Goal: Go to known website: Go to known website

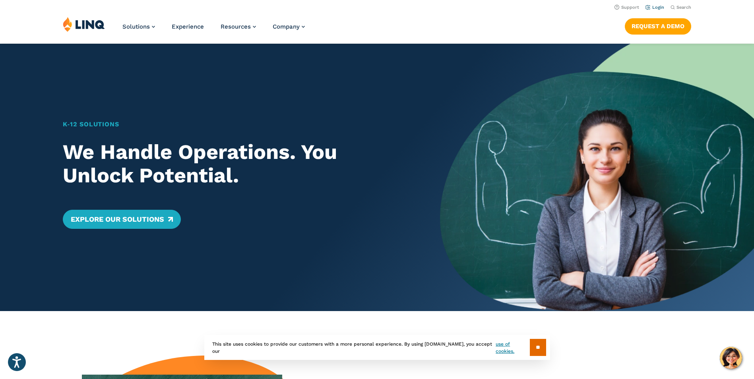
click at [655, 9] on link "Login" at bounding box center [655, 7] width 19 height 5
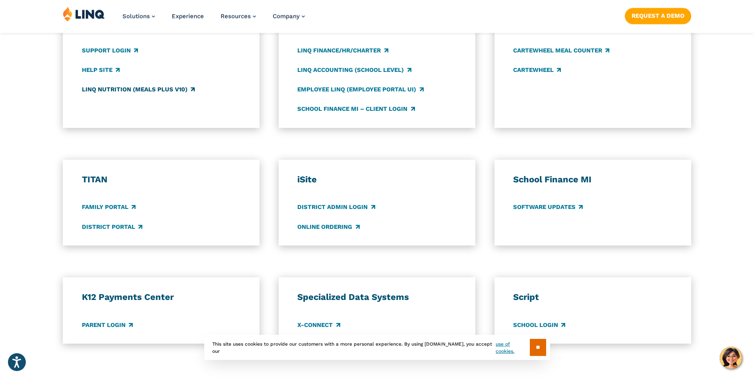
scroll to position [477, 0]
click at [121, 224] on link "District Portal" at bounding box center [112, 226] width 60 height 9
